Goal: Task Accomplishment & Management: Complete application form

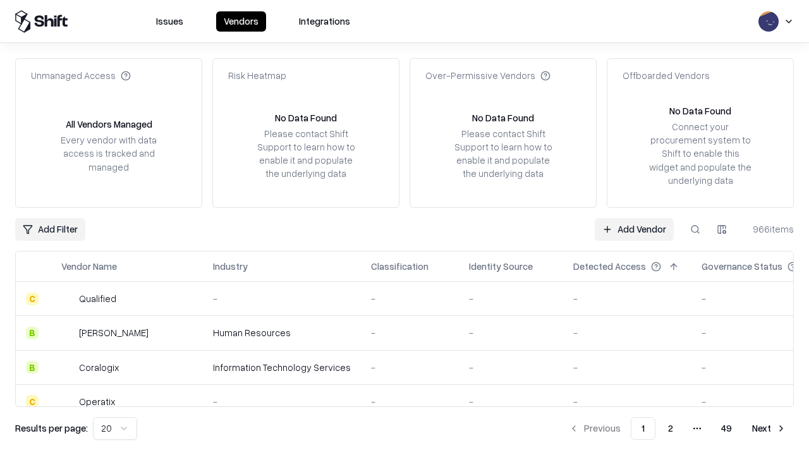
click at [634, 229] on link "Add Vendor" at bounding box center [634, 229] width 79 height 23
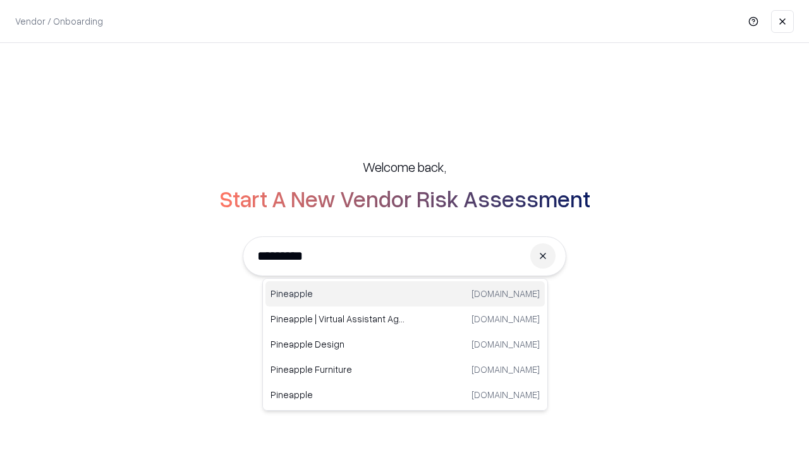
click at [405, 294] on div "Pineapple [DOMAIN_NAME]" at bounding box center [404, 293] width 279 height 25
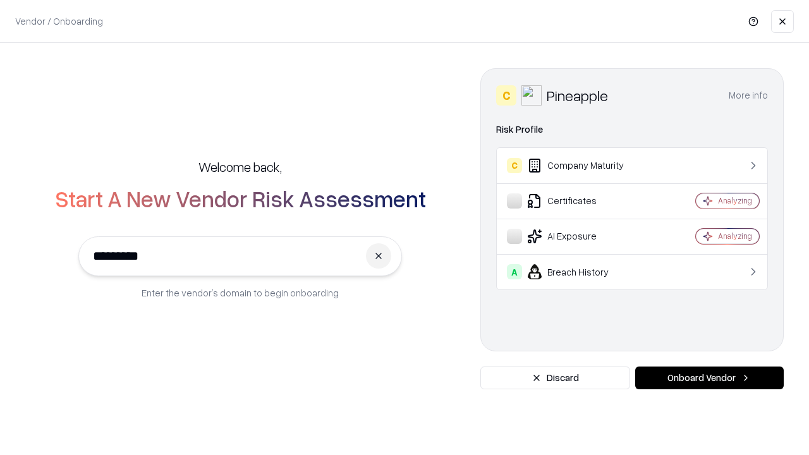
type input "*********"
click at [709, 378] on button "Onboard Vendor" at bounding box center [709, 377] width 148 height 23
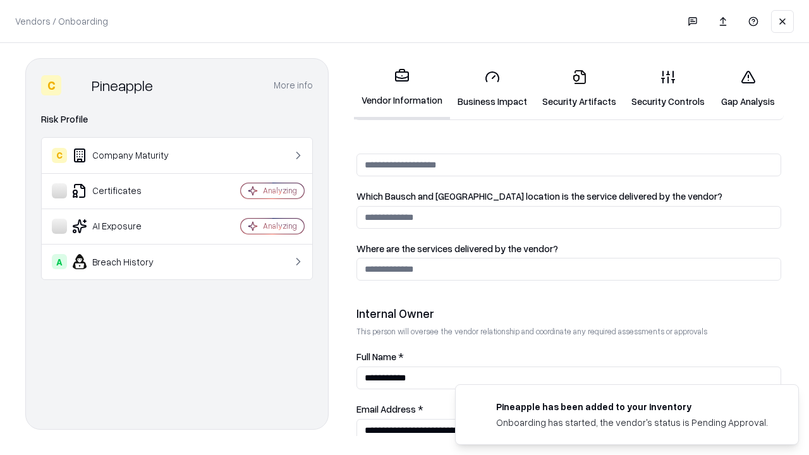
scroll to position [655, 0]
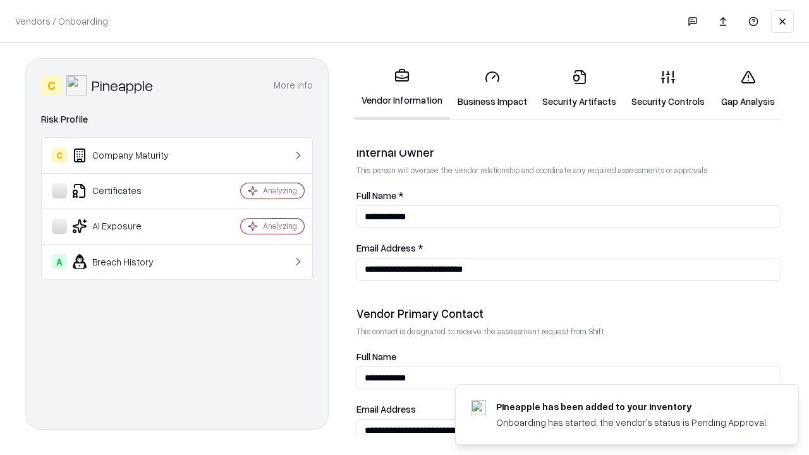
click at [579, 88] on link "Security Artifacts" at bounding box center [579, 88] width 89 height 59
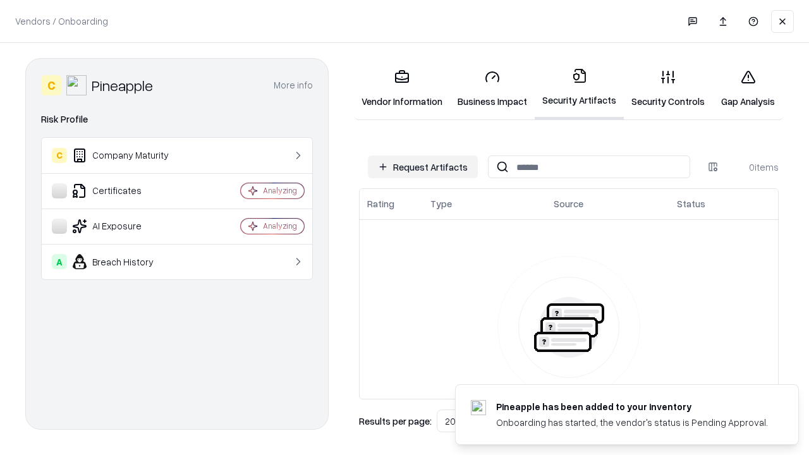
click at [423, 167] on button "Request Artifacts" at bounding box center [423, 166] width 110 height 23
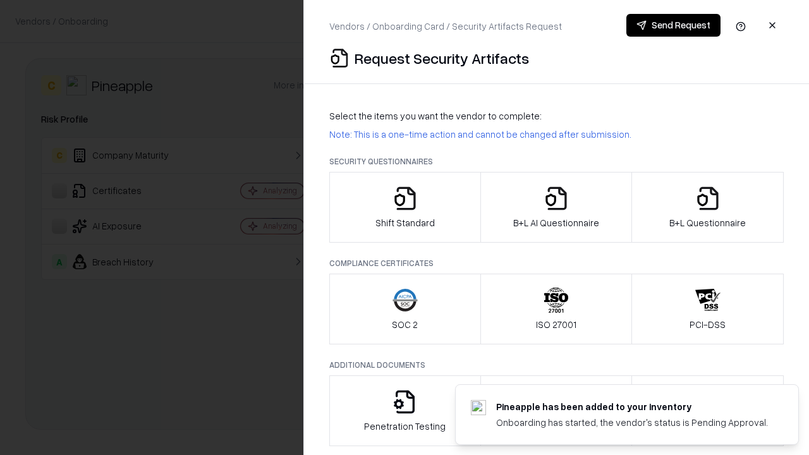
click at [707, 207] on icon "button" at bounding box center [707, 198] width 25 height 25
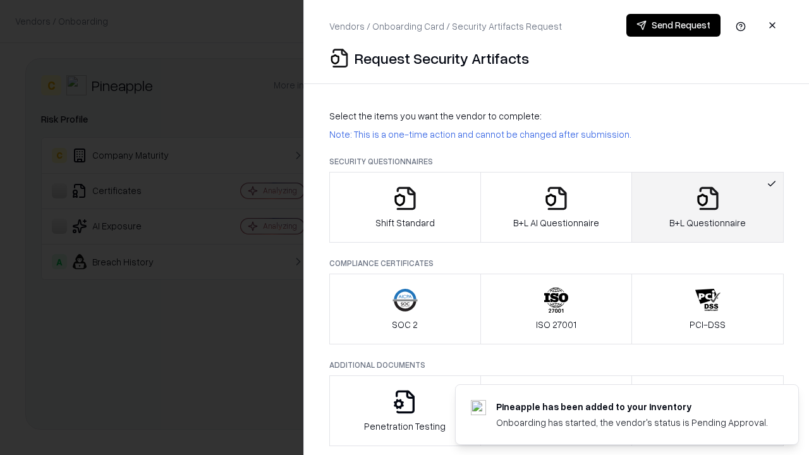
click at [555, 207] on icon "button" at bounding box center [555, 198] width 25 height 25
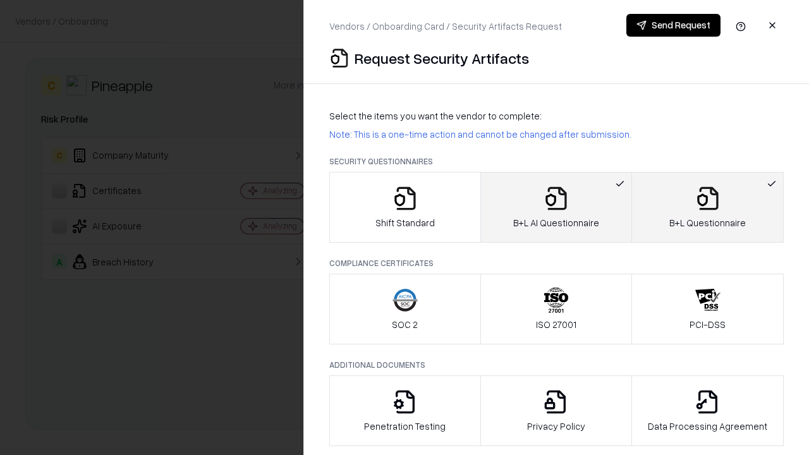
click at [673, 25] on button "Send Request" at bounding box center [673, 25] width 94 height 23
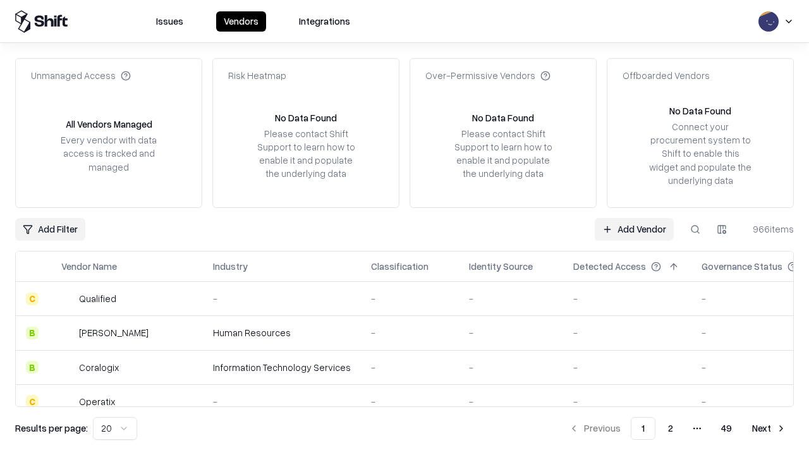
click at [695, 229] on button at bounding box center [695, 229] width 23 height 23
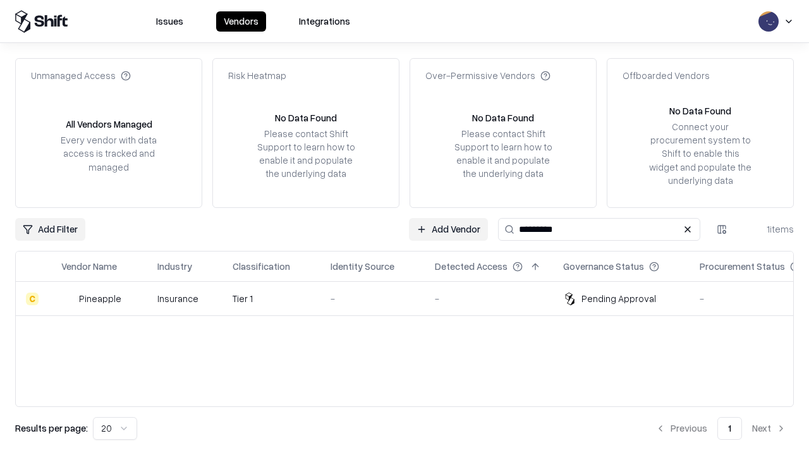
type input "*********"
click at [412, 298] on div "-" at bounding box center [372, 298] width 84 height 13
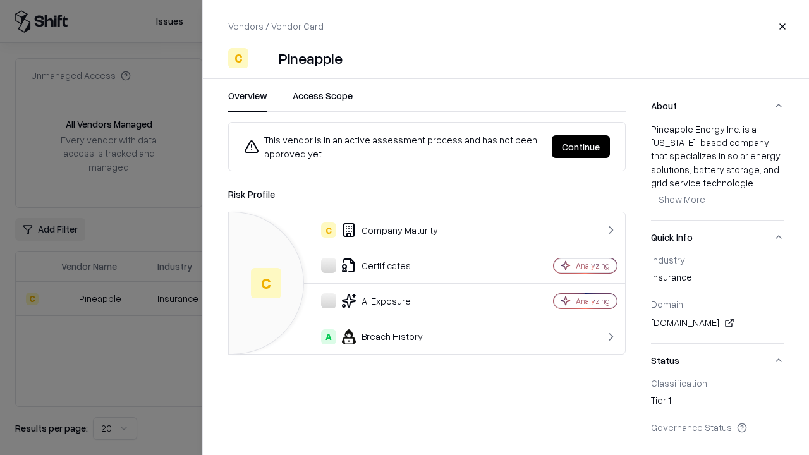
click at [581, 147] on button "Continue" at bounding box center [581, 146] width 58 height 23
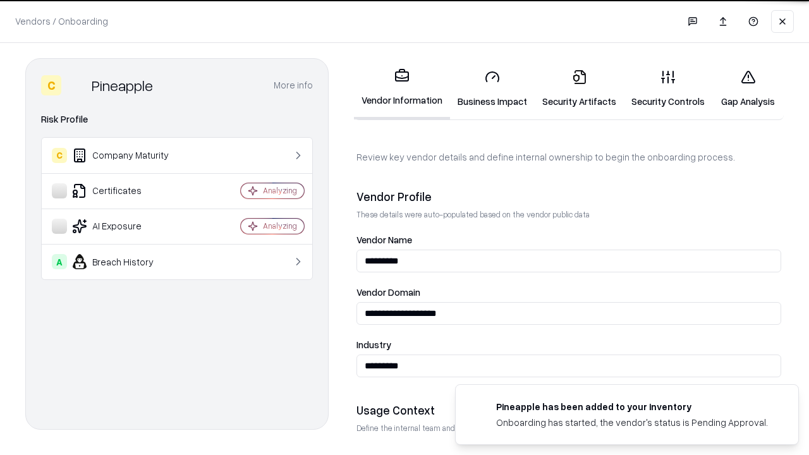
click at [579, 88] on link "Security Artifacts" at bounding box center [579, 88] width 89 height 59
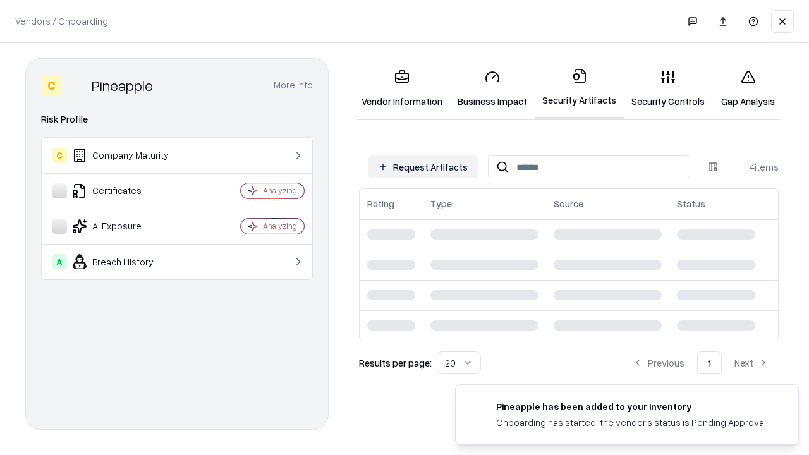
click at [747, 88] on link "Gap Analysis" at bounding box center [747, 88] width 71 height 59
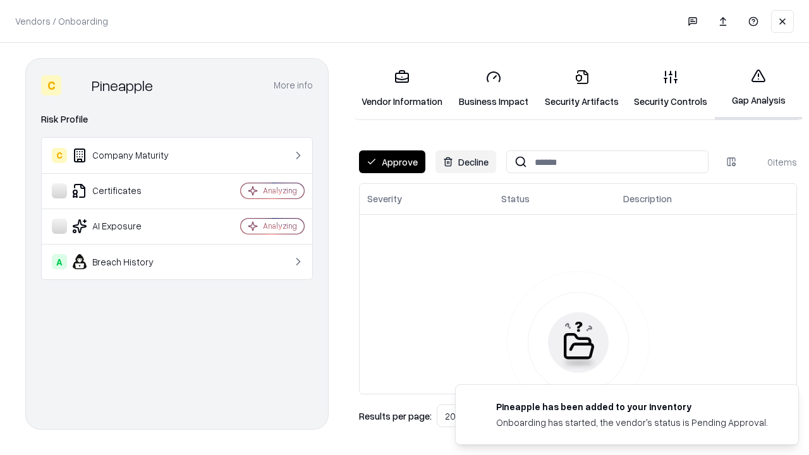
click at [392, 162] on button "Approve" at bounding box center [392, 161] width 66 height 23
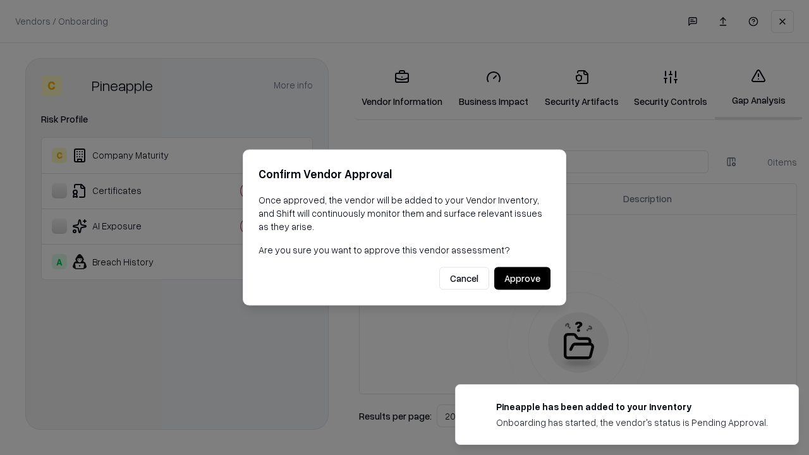
click at [522, 278] on button "Approve" at bounding box center [522, 278] width 56 height 23
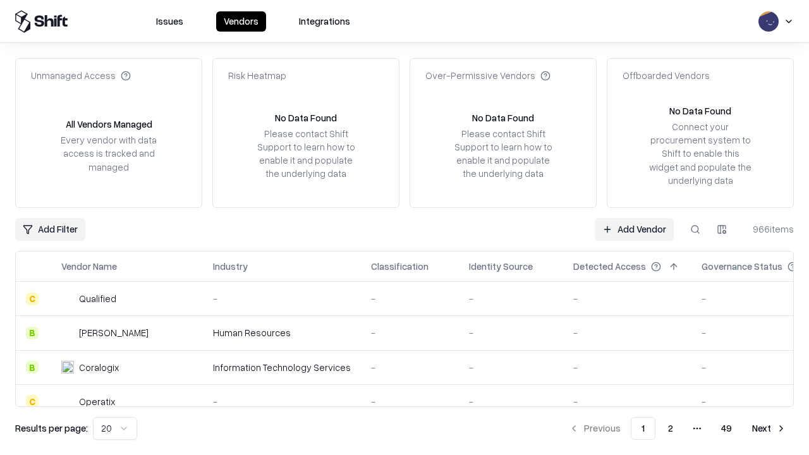
type input "*********"
click at [634, 229] on link "Add Vendor" at bounding box center [634, 229] width 79 height 23
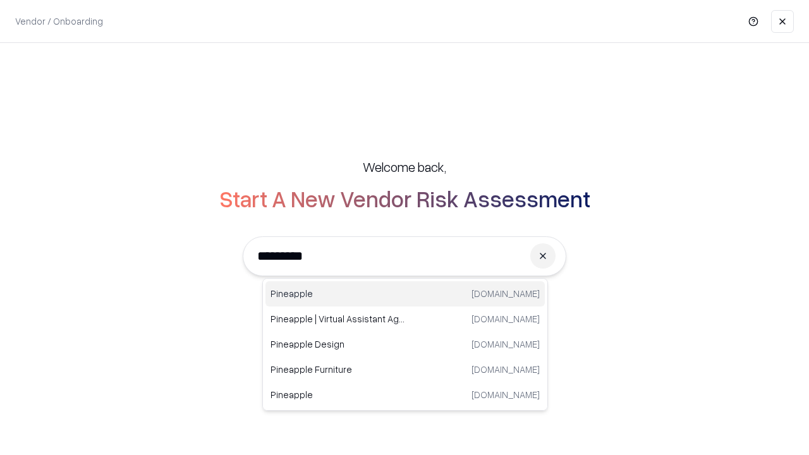
click at [405, 294] on div "Pineapple pineappleenergy.com" at bounding box center [404, 293] width 279 height 25
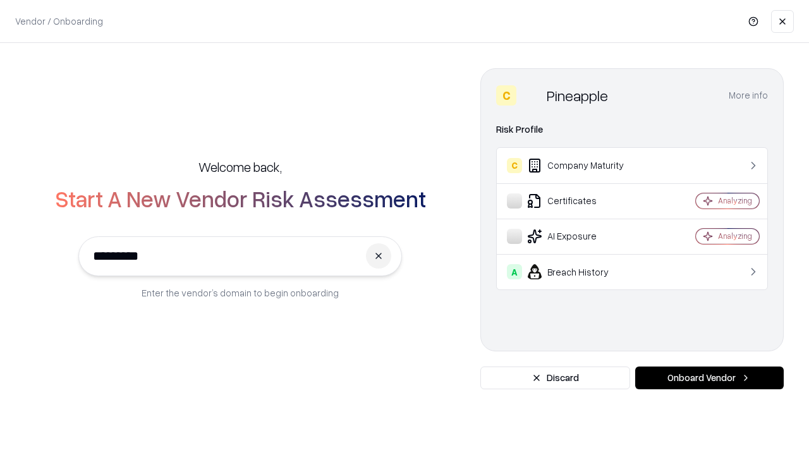
type input "*********"
click at [709, 378] on button "Onboard Vendor" at bounding box center [709, 377] width 148 height 23
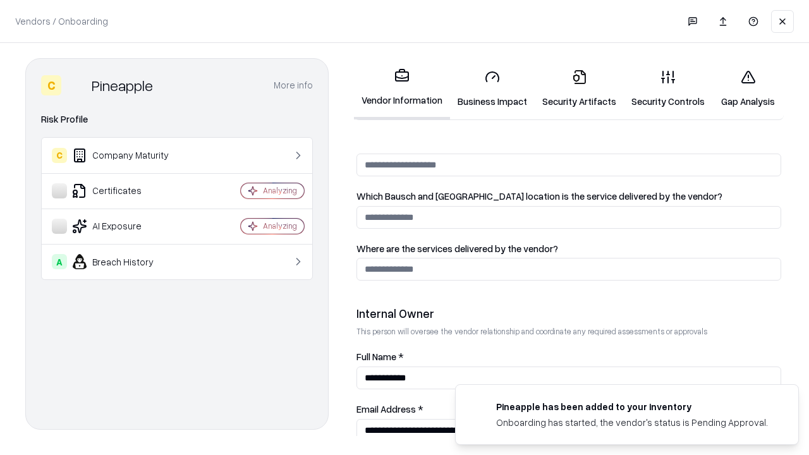
scroll to position [655, 0]
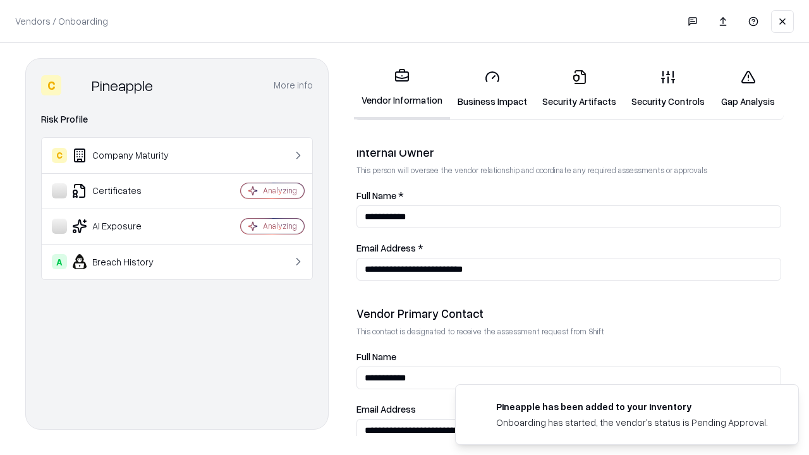
click at [747, 88] on link "Gap Analysis" at bounding box center [747, 88] width 71 height 59
